Goal: Information Seeking & Learning: Check status

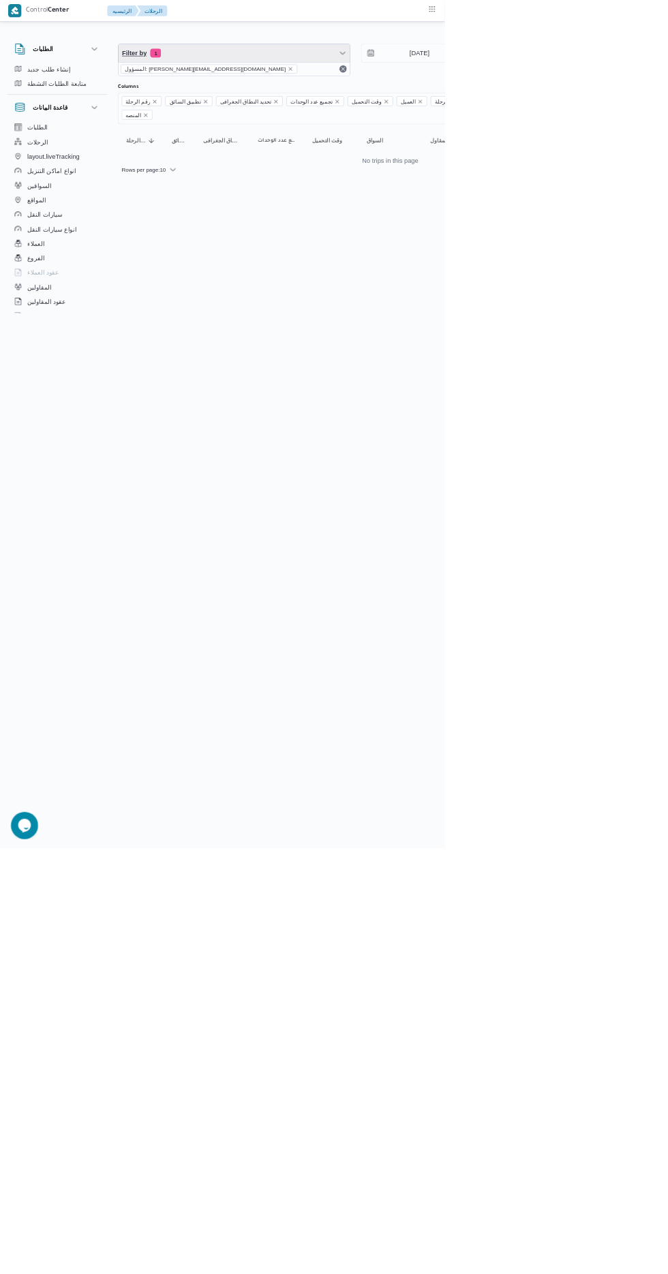
click at [298, 82] on span "Filter by 1" at bounding box center [351, 79] width 347 height 27
click at [275, 84] on span "Filter by 1" at bounding box center [351, 79] width 347 height 27
click at [306, 151] on icon "Remove تطبيق السائق from selection in this group" at bounding box center [308, 152] width 5 height 5
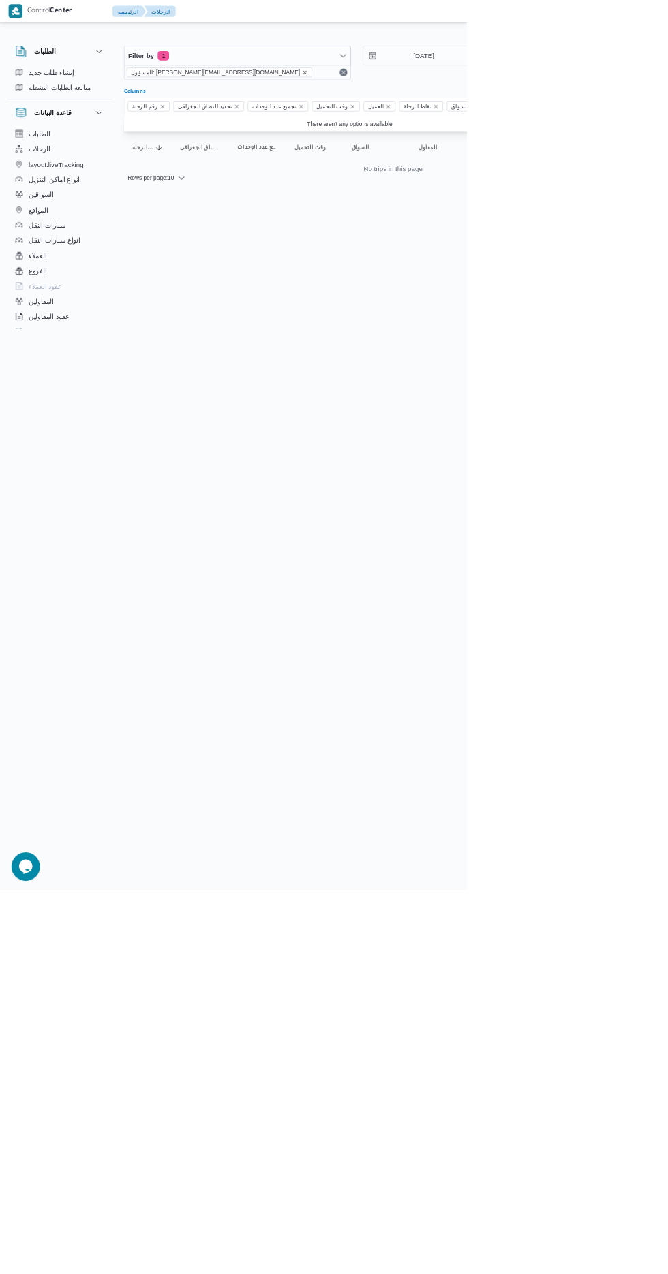
click at [433, 103] on icon "remove selected entity" at bounding box center [435, 103] width 5 height 5
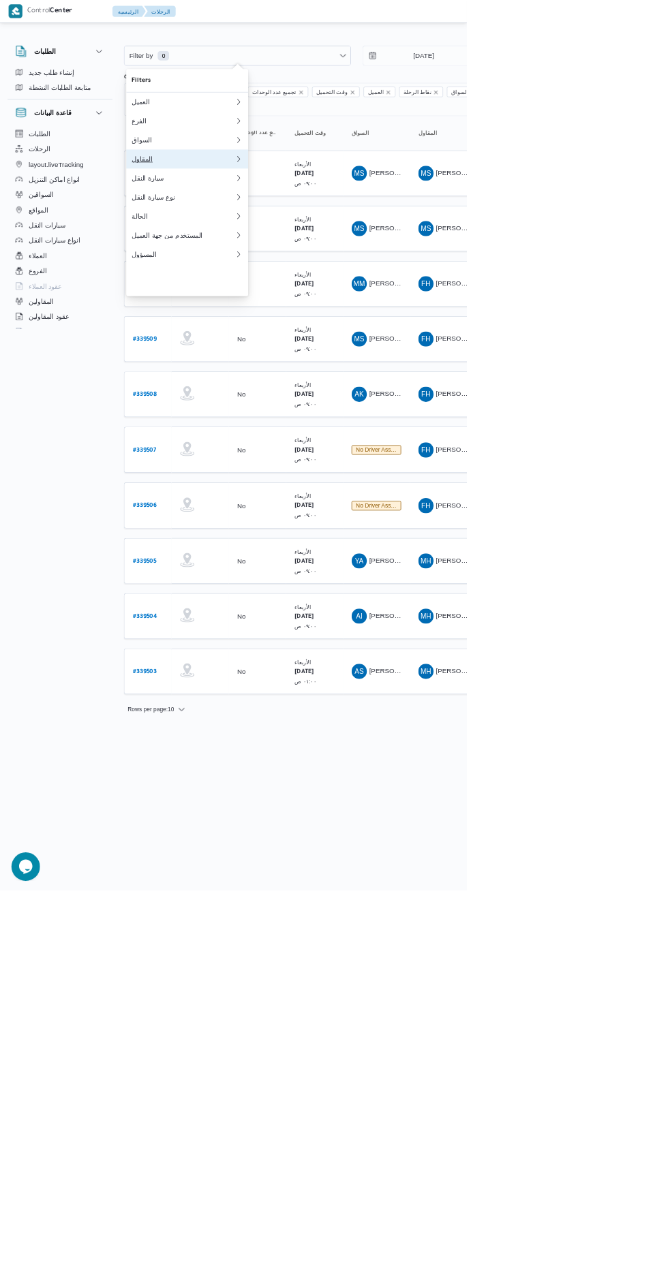
click at [223, 233] on div "المقاول" at bounding box center [262, 227] width 147 height 11
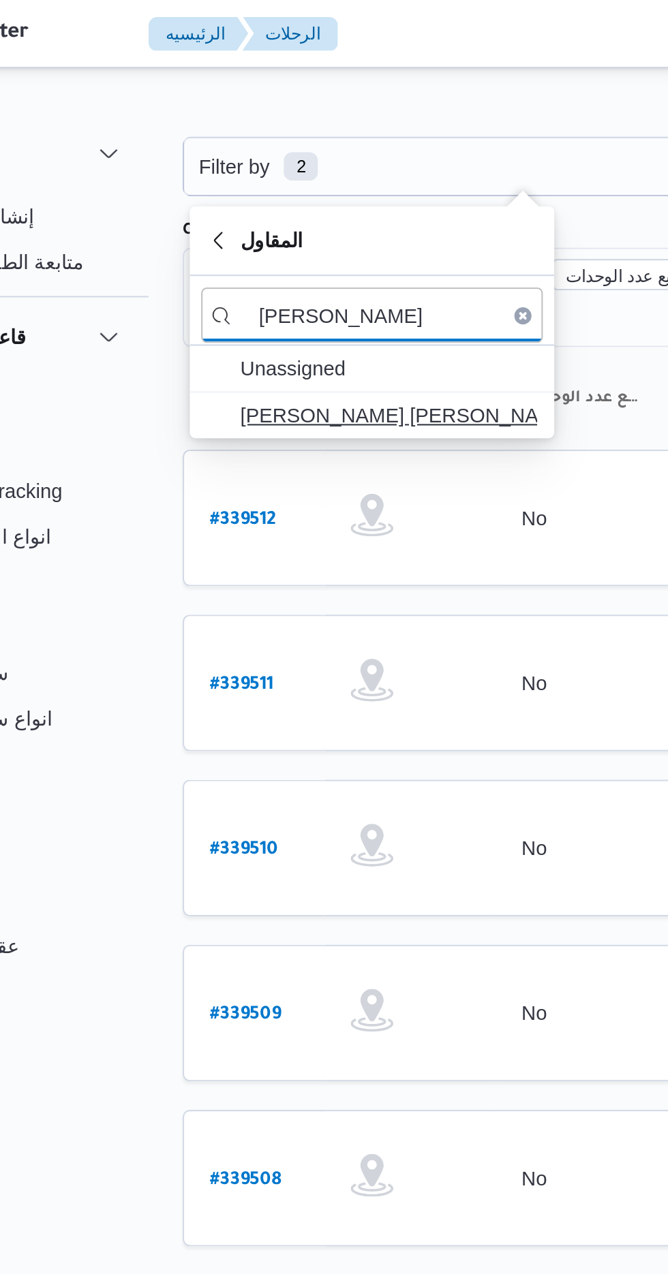
type input "[PERSON_NAME]"
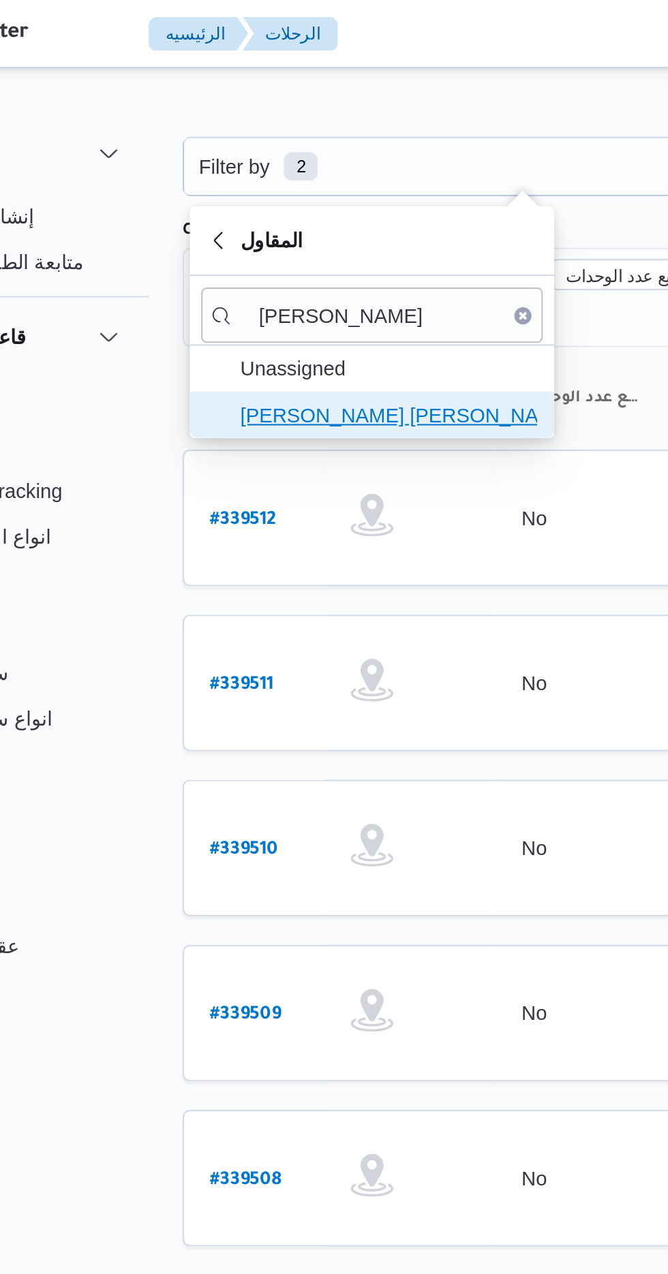
click at [225, 191] on span "[PERSON_NAME] [PERSON_NAME] [PERSON_NAME]" at bounding box center [276, 199] width 142 height 16
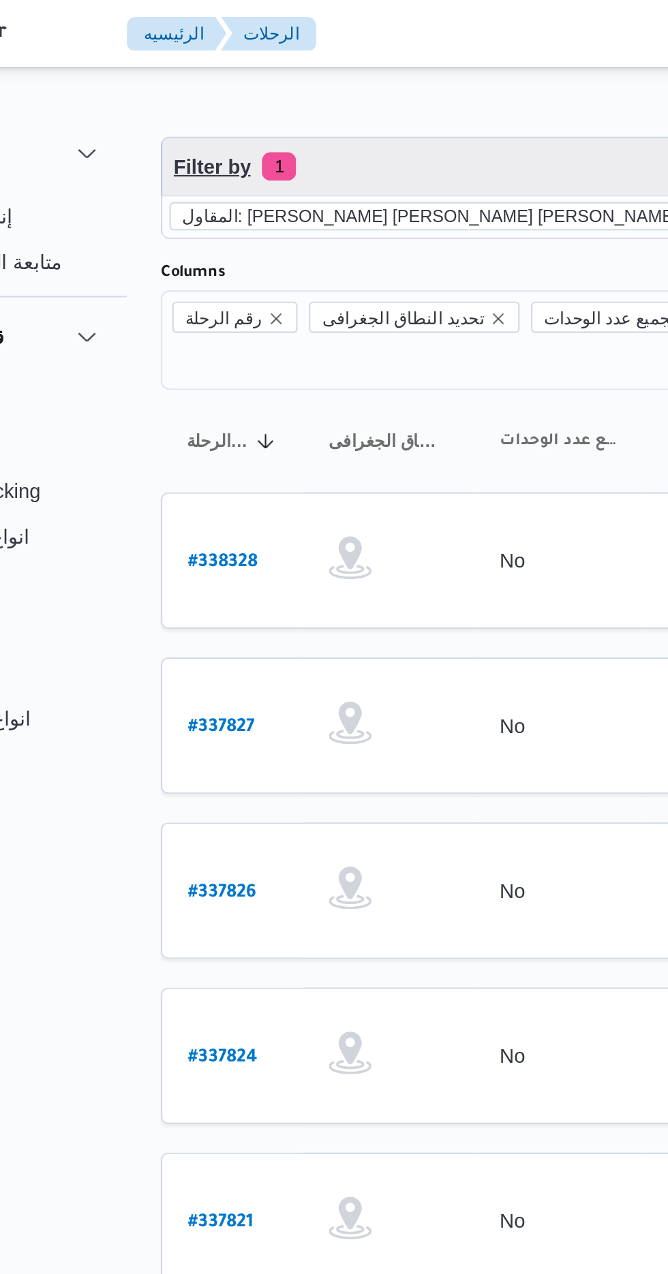
click at [224, 69] on span "Filter by 1" at bounding box center [340, 79] width 324 height 27
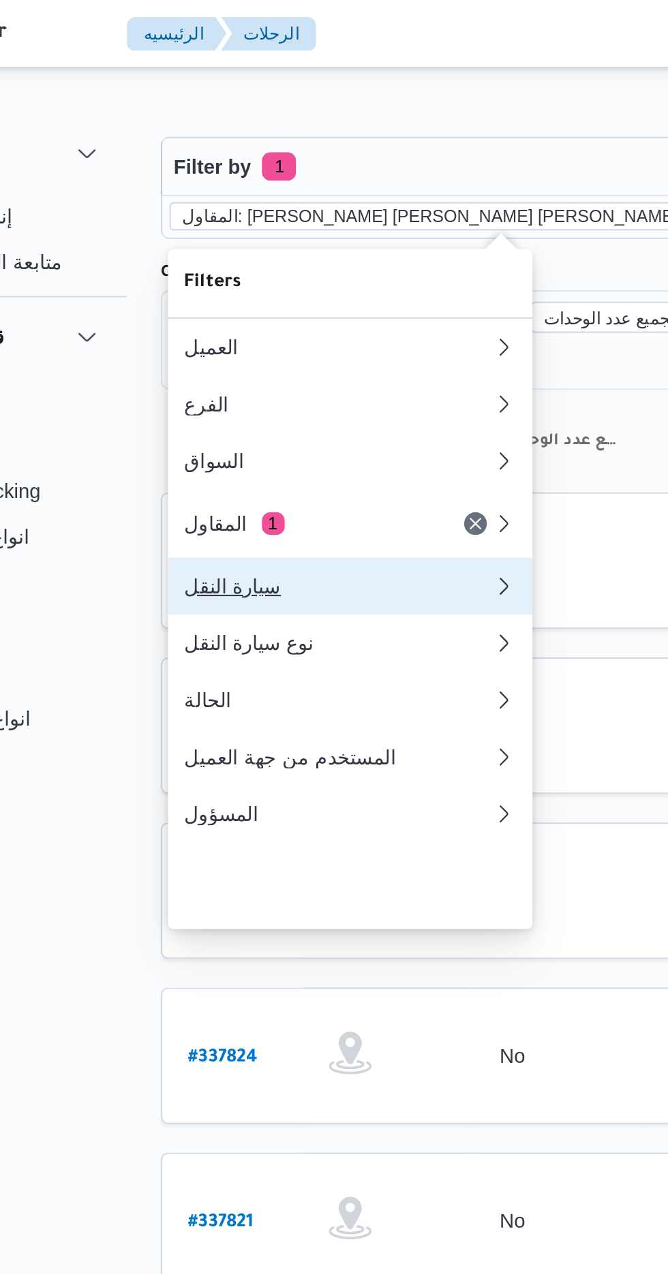
click at [211, 286] on div "سيارة النقل" at bounding box center [262, 280] width 147 height 11
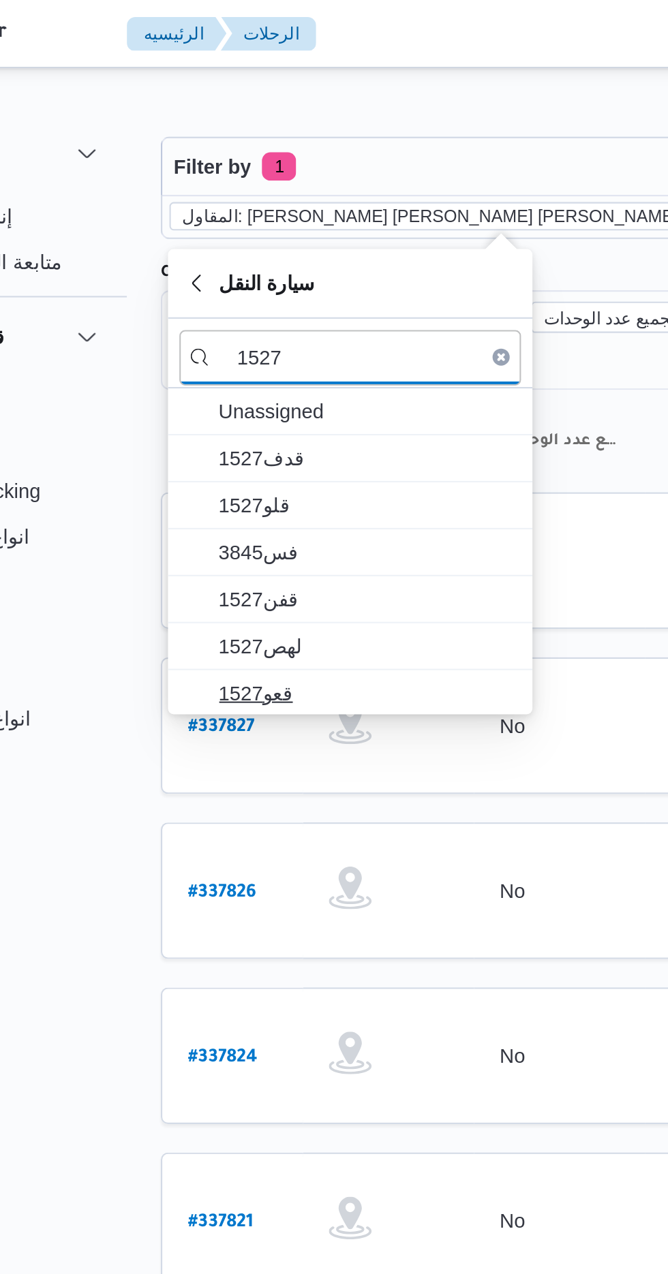
type input "1527"
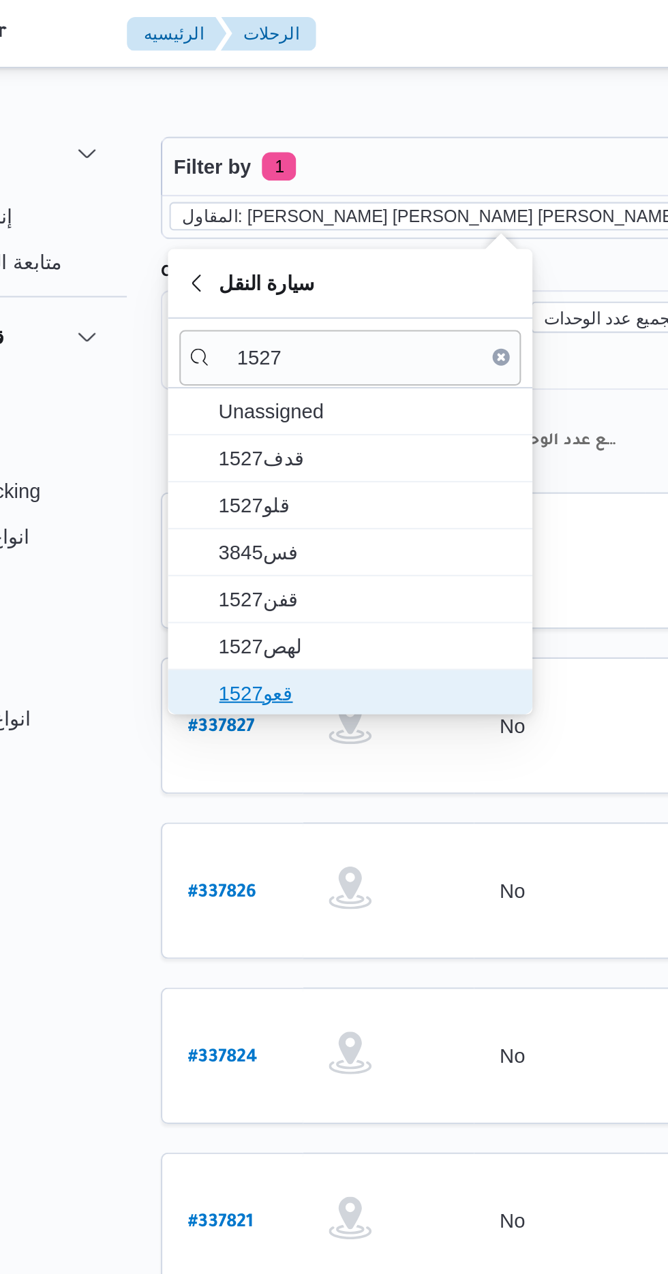
click at [224, 331] on span "قعو1527" at bounding box center [276, 332] width 142 height 16
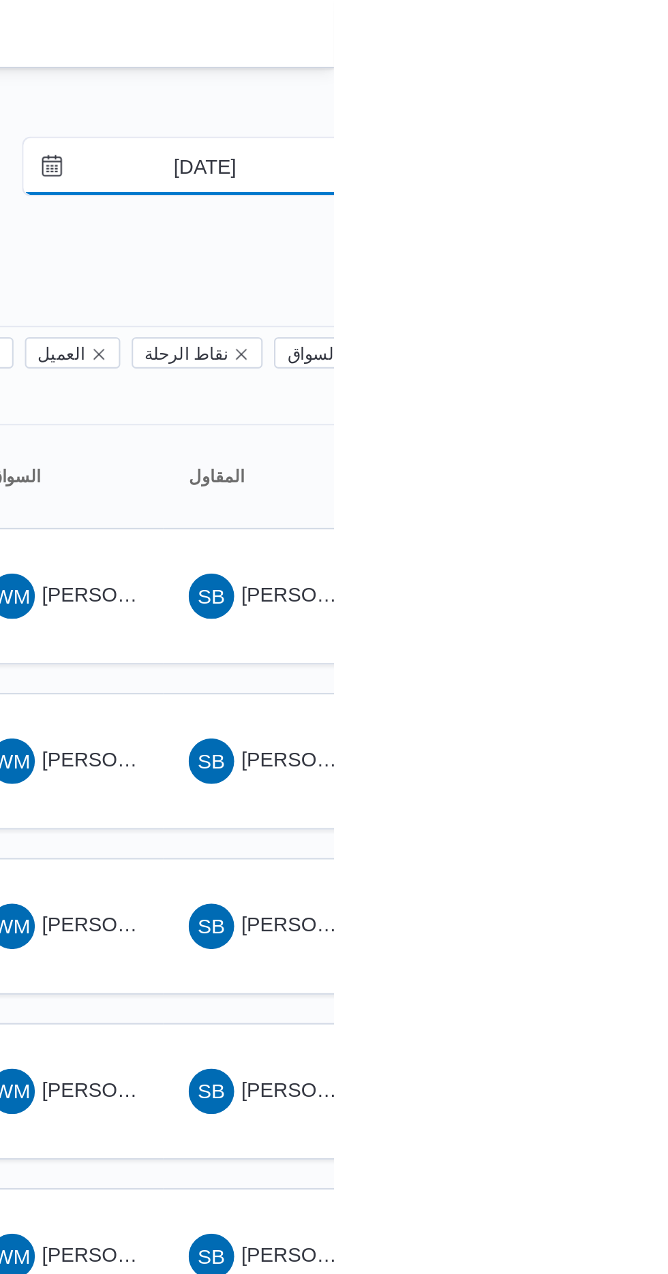
click at [588, 80] on input "[DATE]" at bounding box center [596, 79] width 155 height 27
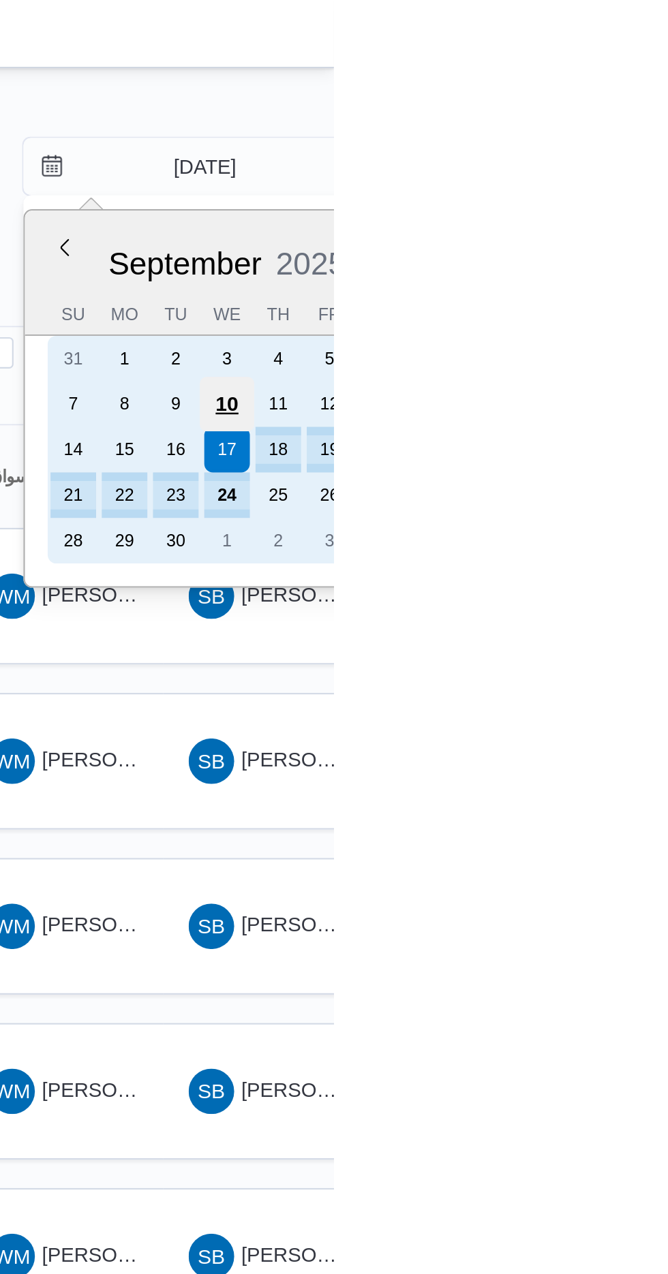
click at [609, 200] on div "10" at bounding box center [617, 194] width 26 height 26
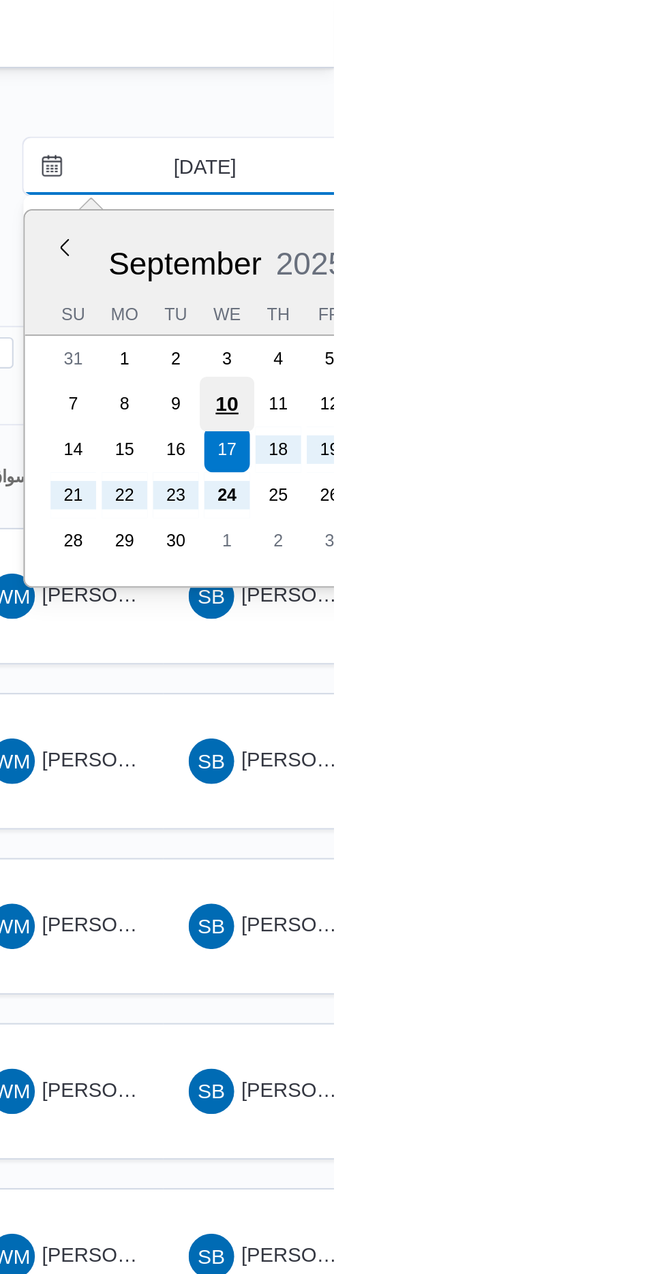
type input "[DATE]"
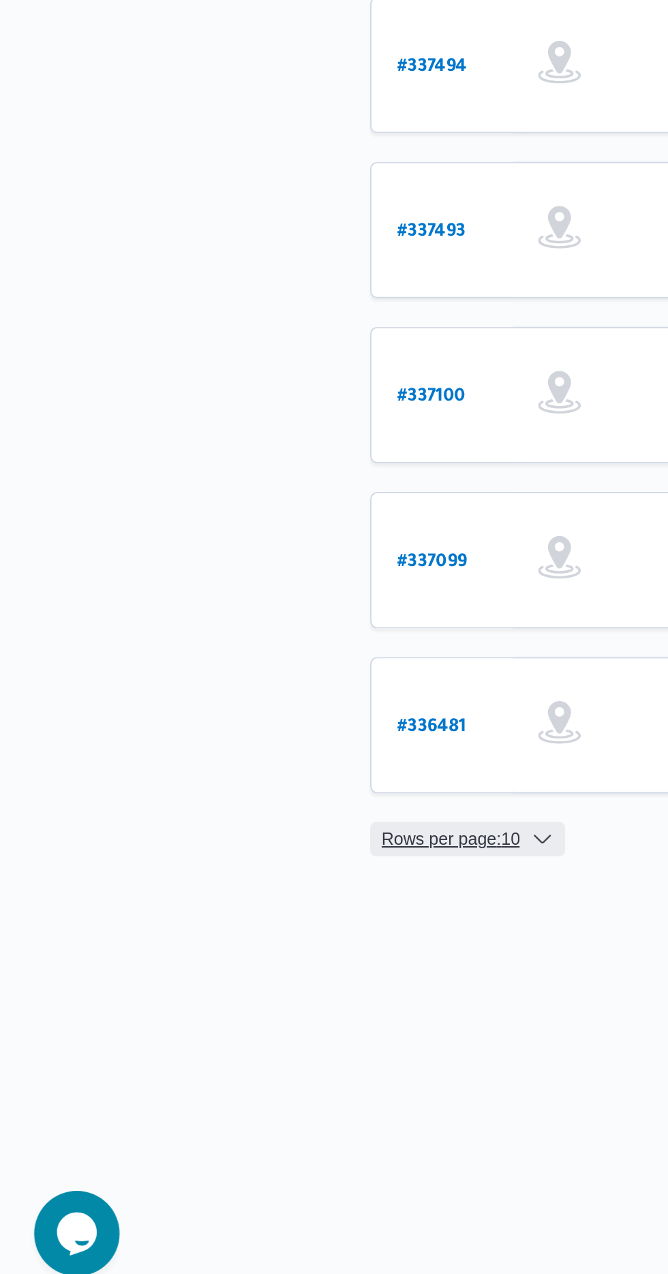
click at [217, 1043] on span "Rows per page : 10" at bounding box center [216, 1051] width 66 height 16
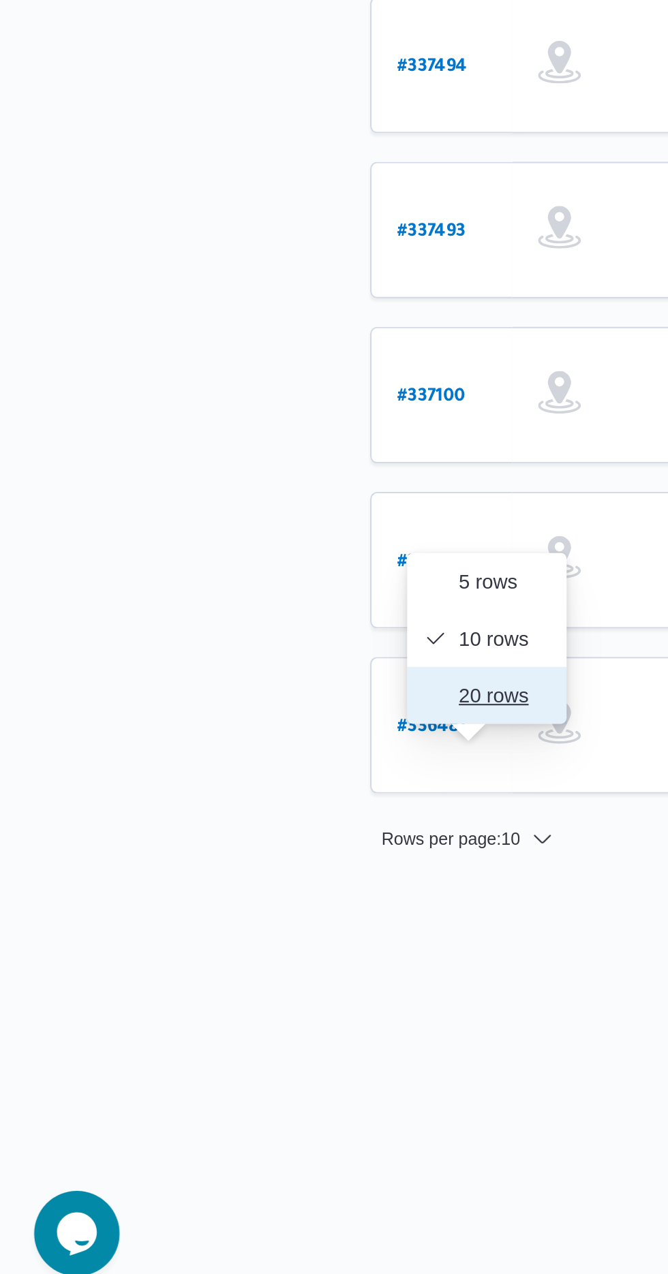
click at [216, 986] on span "20 rows" at bounding box center [233, 982] width 60 height 11
